Goal: Task Accomplishment & Management: Manage account settings

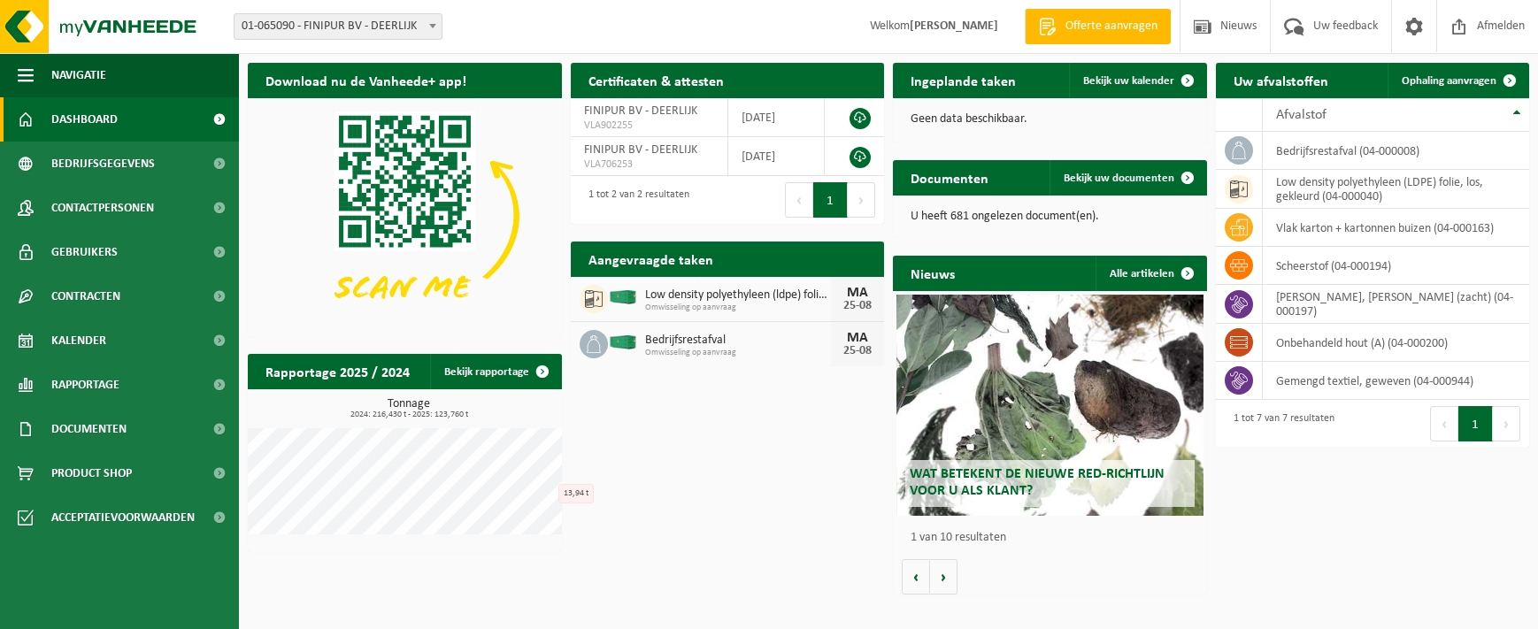
click at [675, 350] on span "Omwisseling op aanvraag" at bounding box center [738, 353] width 187 height 11
click at [574, 341] on div "Bedrijfsrestafval Omwisseling op aanvraag MA 25-08" at bounding box center [728, 344] width 314 height 44
click at [583, 345] on span at bounding box center [594, 344] width 28 height 28
click at [808, 265] on div "Aangevraagde taken Toon de aangevraagde taken" at bounding box center [728, 259] width 314 height 35
click at [95, 344] on span "Kalender" at bounding box center [78, 341] width 55 height 44
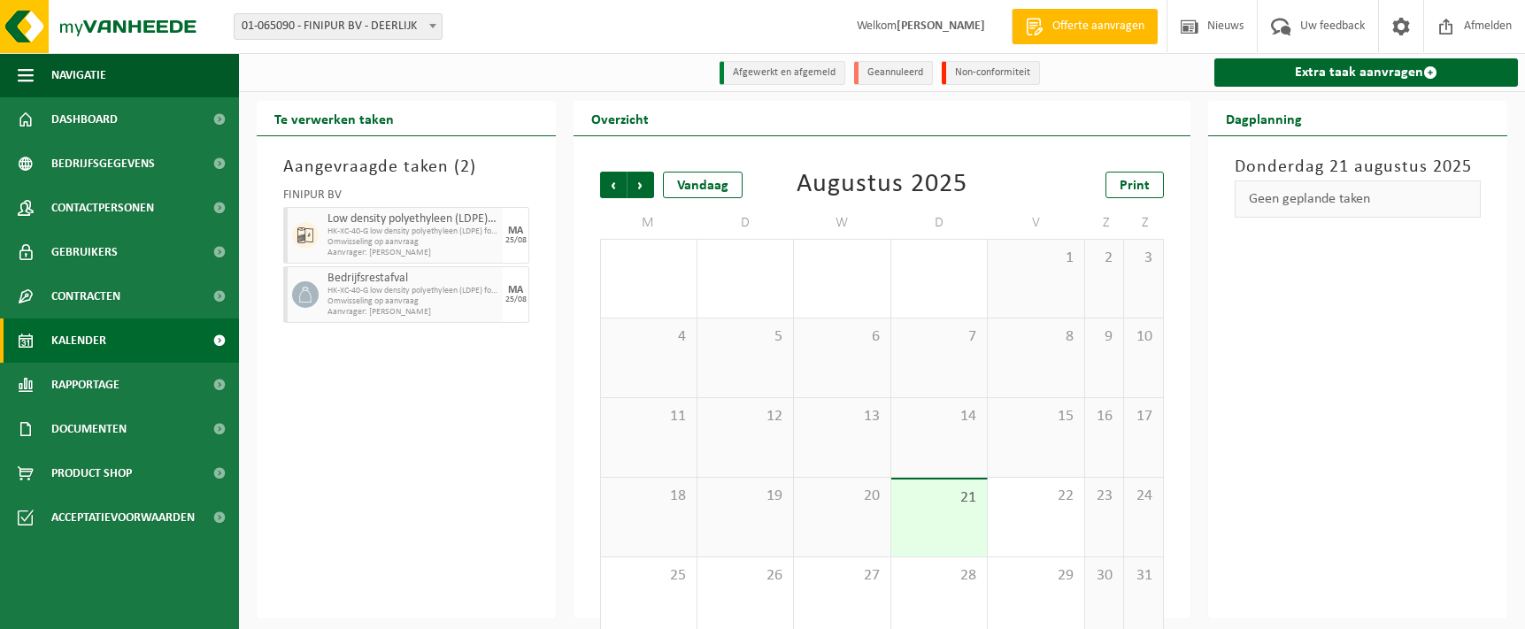
click at [339, 229] on span "HK-XC-40-G low density polyethyleen (LDPE) folie, los, gekle" at bounding box center [412, 232] width 171 height 11
click at [358, 294] on span "HK-XC-40-G low density polyethyleen (LDPE) folie, los, gekle" at bounding box center [412, 291] width 171 height 11
click at [370, 240] on span "Omwisseling op aanvraag" at bounding box center [412, 242] width 171 height 11
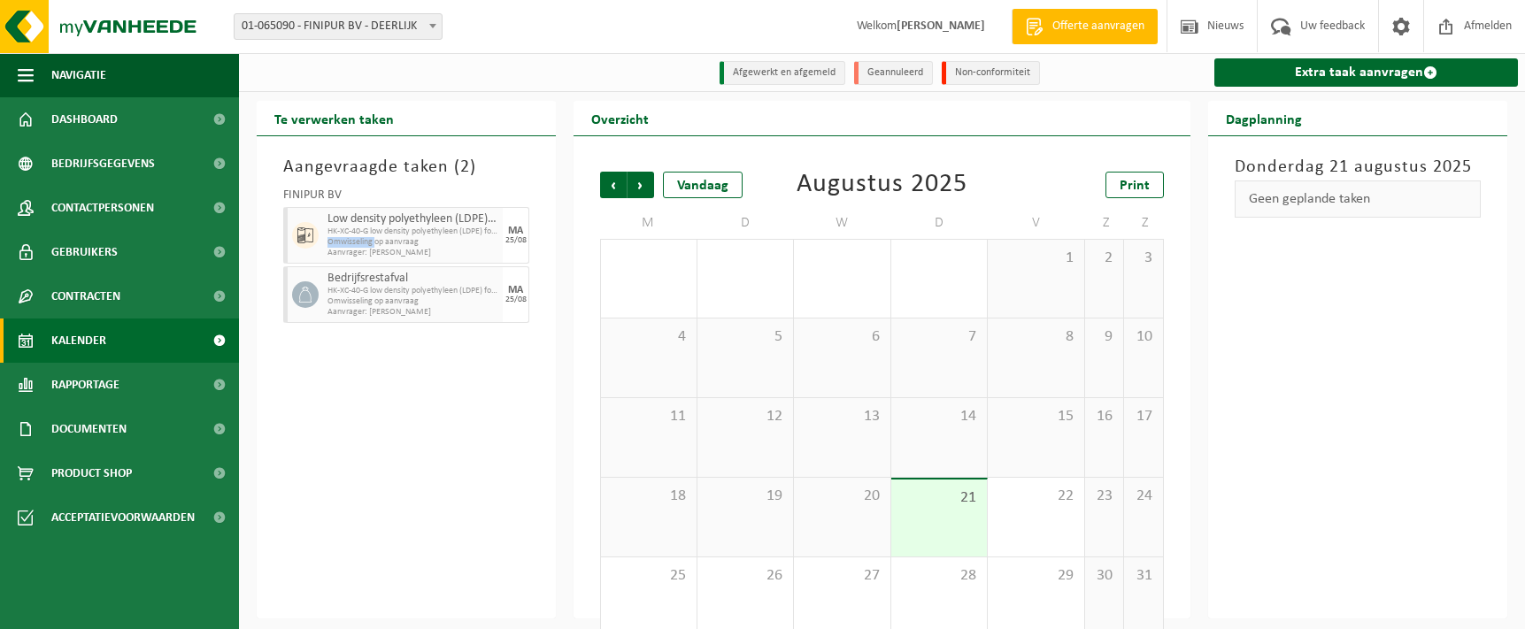
click at [370, 240] on span "Omwisseling op aanvraag" at bounding box center [412, 242] width 171 height 11
click at [505, 303] on div "25/08" at bounding box center [515, 300] width 21 height 9
drag, startPoint x: 504, startPoint y: 303, endPoint x: 432, endPoint y: 303, distance: 72.6
click at [432, 303] on span "Omwisseling op aanvraag" at bounding box center [412, 301] width 171 height 11
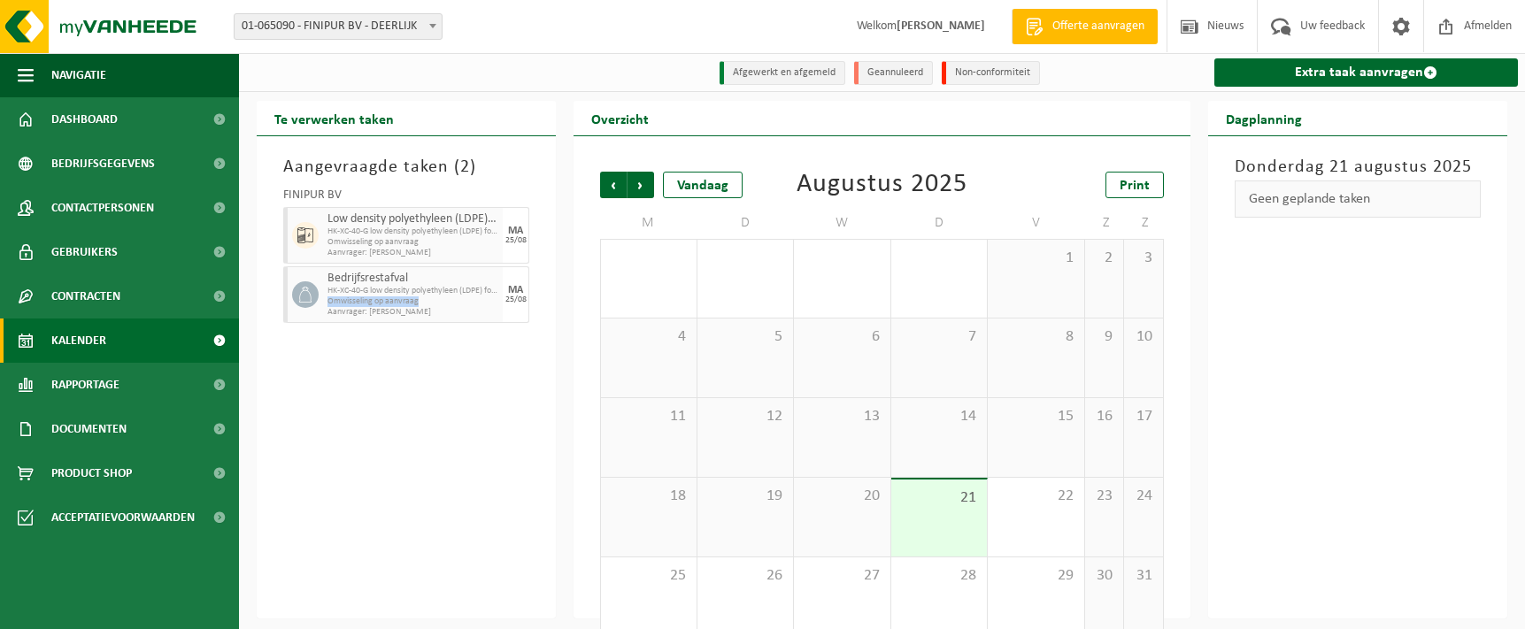
click at [432, 303] on span "Omwisseling op aanvraag" at bounding box center [412, 301] width 171 height 11
click at [320, 304] on div at bounding box center [303, 294] width 40 height 57
click at [1341, 26] on span "Uw feedback" at bounding box center [1332, 26] width 73 height 52
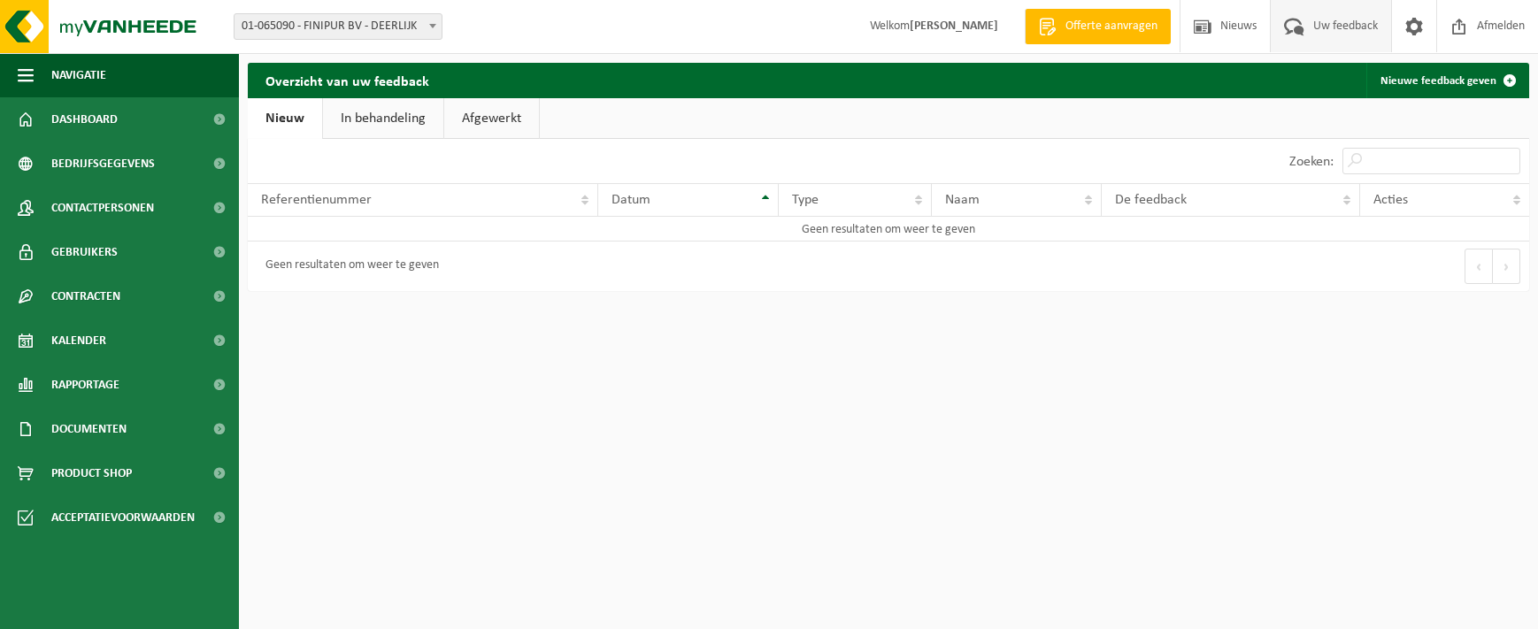
click at [456, 266] on div "Geen resultaten om weer te geven" at bounding box center [568, 267] width 641 height 50
click at [108, 24] on img at bounding box center [106, 26] width 212 height 53
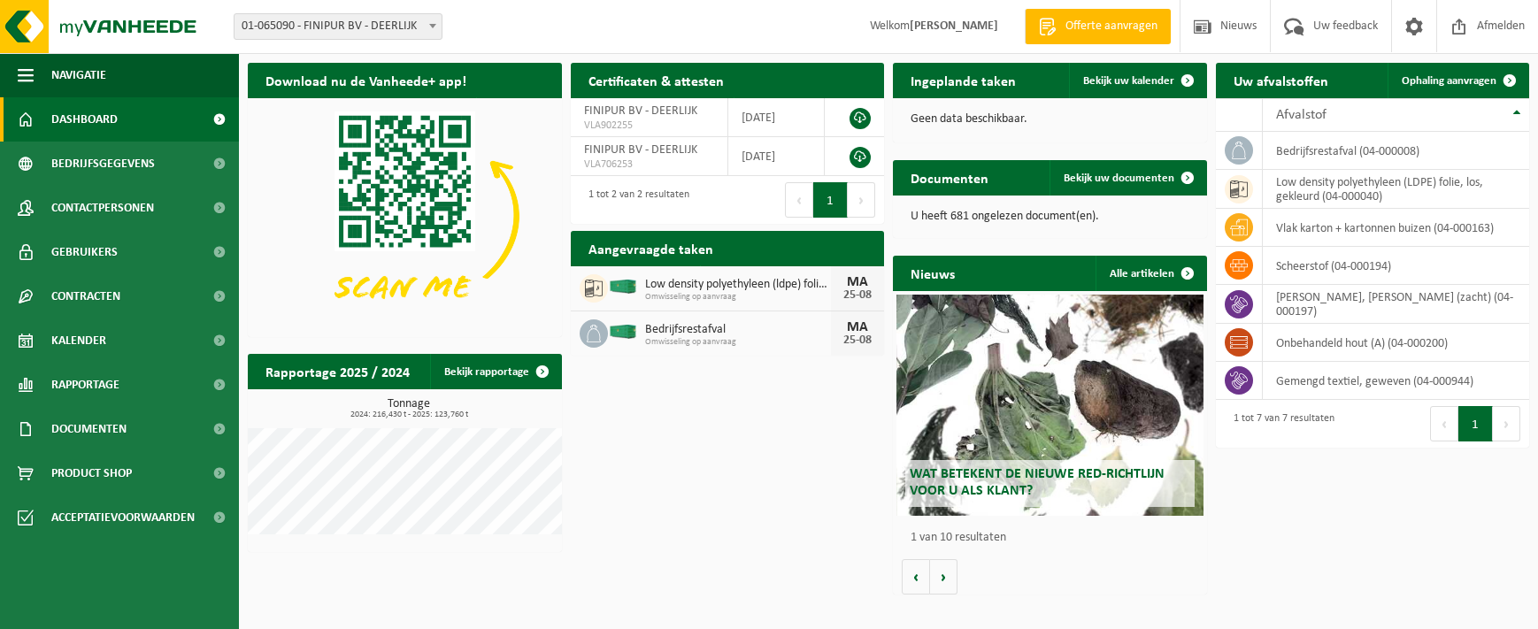
click at [741, 335] on span "Bedrijfsrestafval" at bounding box center [738, 330] width 187 height 14
click at [669, 335] on span "Bedrijfsrestafval" at bounding box center [738, 330] width 187 height 14
click at [1127, 178] on span "Bekijk uw documenten" at bounding box center [1119, 179] width 111 height 12
